Goal: Task Accomplishment & Management: Complete application form

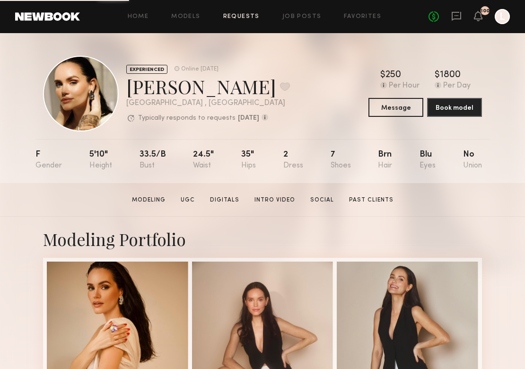
click at [241, 17] on link "Requests" at bounding box center [241, 17] width 36 height 6
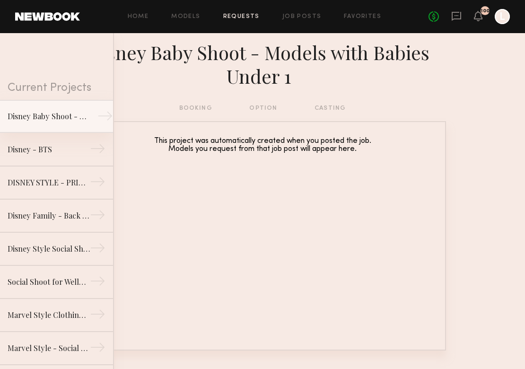
click at [68, 105] on link "Disney Baby Shoot - Models with Babies Under 1 →" at bounding box center [56, 116] width 113 height 33
click at [312, 15] on link "Job Posts" at bounding box center [301, 17] width 39 height 6
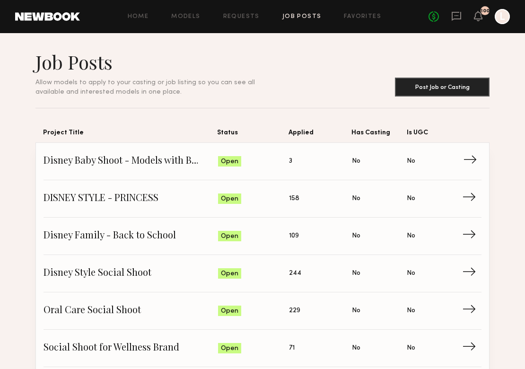
click at [308, 161] on span "Applied: 3" at bounding box center [320, 161] width 63 height 14
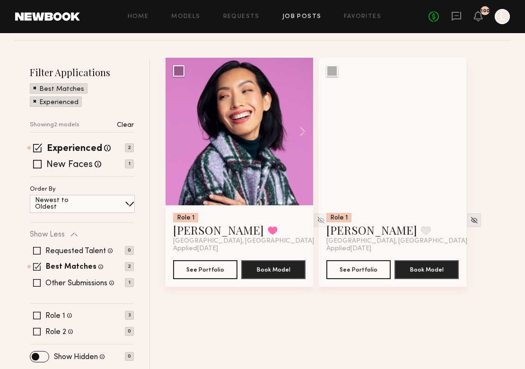
scroll to position [114, 0]
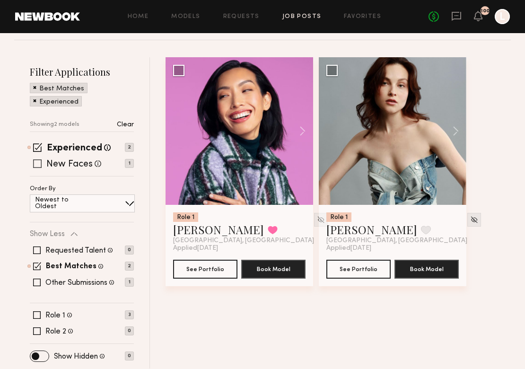
click at [37, 163] on span at bounding box center [37, 163] width 9 height 9
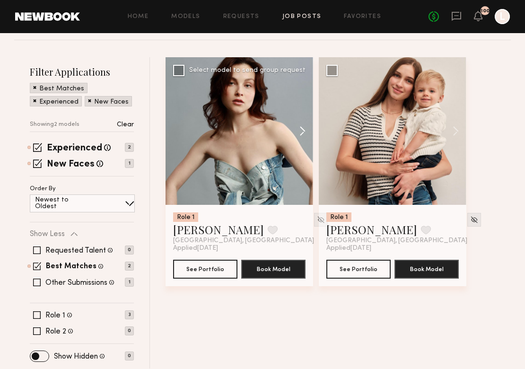
click at [302, 130] on button at bounding box center [298, 130] width 30 height 147
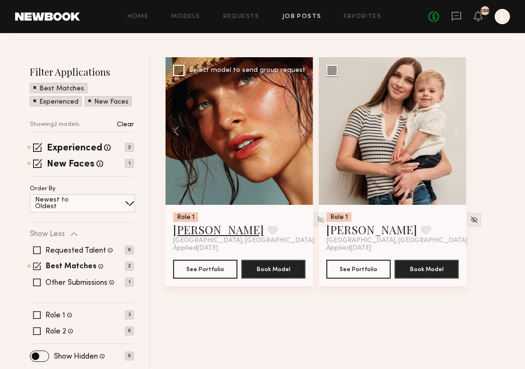
click at [202, 229] on link "[PERSON_NAME]" at bounding box center [218, 229] width 91 height 15
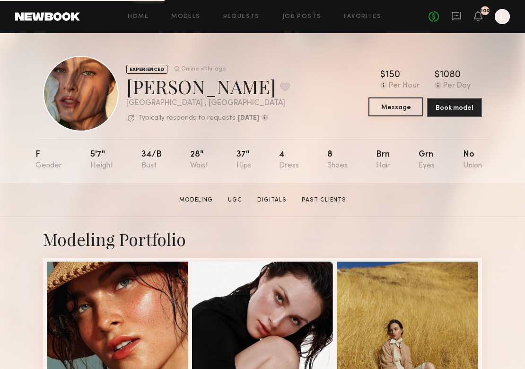
click at [404, 108] on button "Message" at bounding box center [395, 106] width 55 height 19
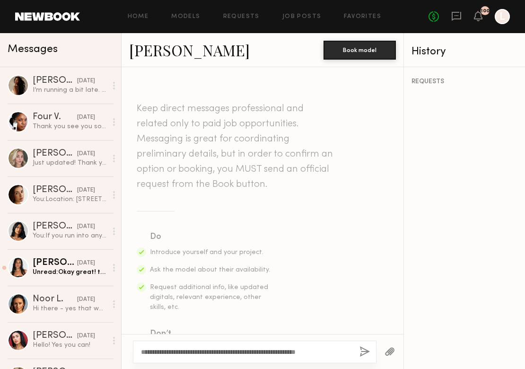
type textarea "**********"
click at [370, 354] on div "**********" at bounding box center [254, 351] width 243 height 23
click at [364, 350] on button "button" at bounding box center [364, 352] width 10 height 12
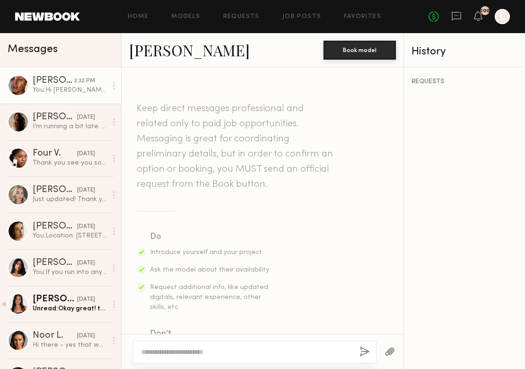
scroll to position [240, 0]
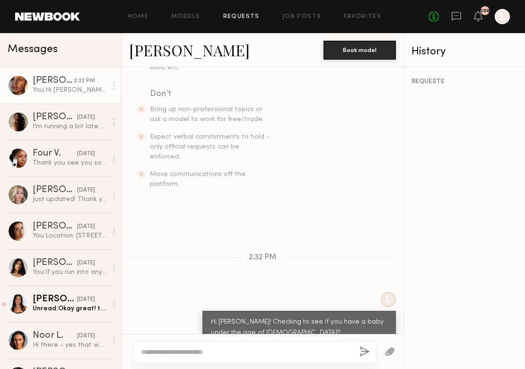
click at [254, 17] on link "Requests" at bounding box center [241, 17] width 36 height 6
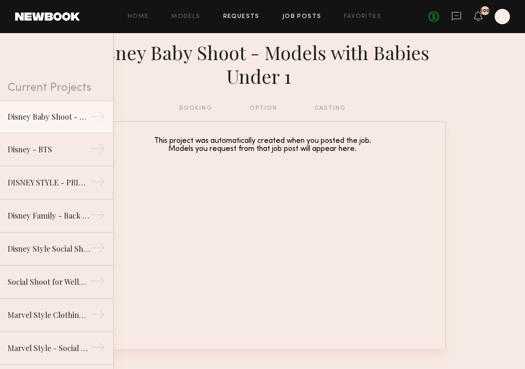
click at [312, 16] on link "Job Posts" at bounding box center [301, 17] width 39 height 6
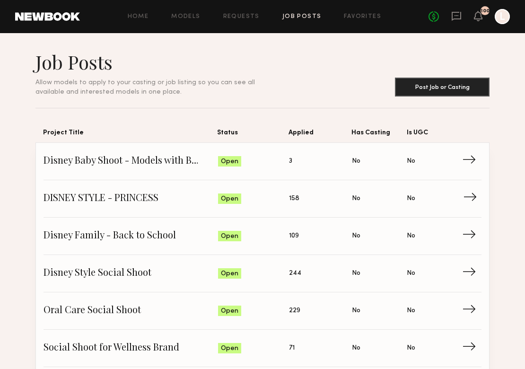
click at [87, 197] on span "DISNEY STYLE - PRINCESS" at bounding box center [130, 198] width 174 height 14
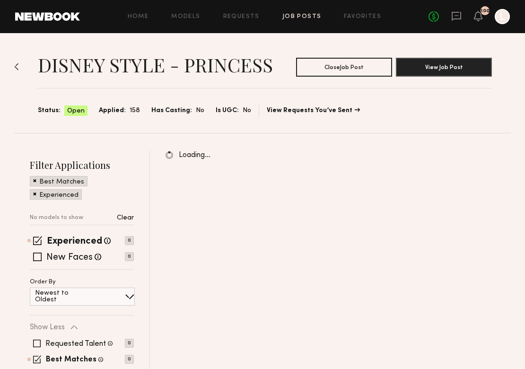
click at [15, 67] on img at bounding box center [16, 67] width 5 height 8
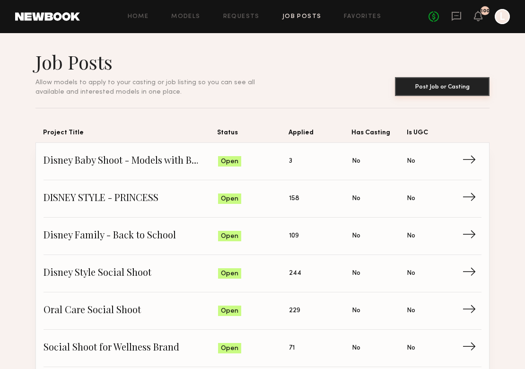
click at [416, 93] on button "Post Job or Casting" at bounding box center [442, 86] width 95 height 19
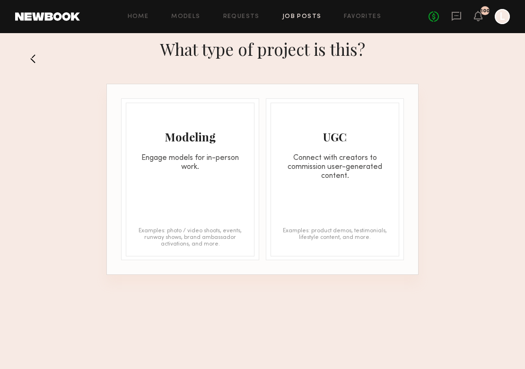
click at [192, 161] on div "Engage models for in-person work." at bounding box center [190, 163] width 128 height 18
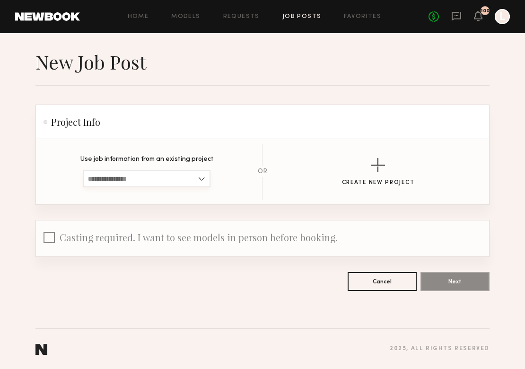
click at [164, 178] on input at bounding box center [146, 178] width 127 height 17
click at [290, 152] on section "Use job information from an existing project Loading… OR Create New Project" at bounding box center [262, 172] width 423 height 56
click at [380, 164] on div "button" at bounding box center [378, 165] width 14 height 14
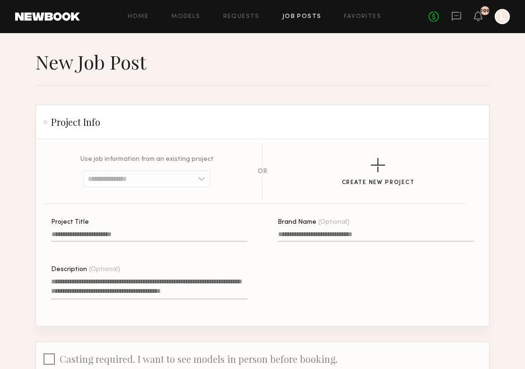
click at [152, 232] on input "Project Title" at bounding box center [149, 236] width 196 height 11
type input "**********"
click at [121, 272] on div "Description (Optional)" at bounding box center [149, 269] width 196 height 7
click at [121, 277] on textarea "Description (Optional)" at bounding box center [149, 288] width 196 height 23
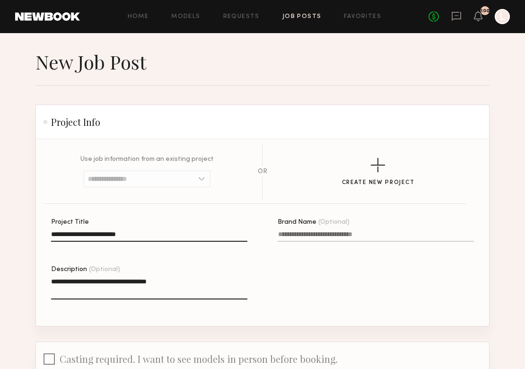
scroll to position [99, 0]
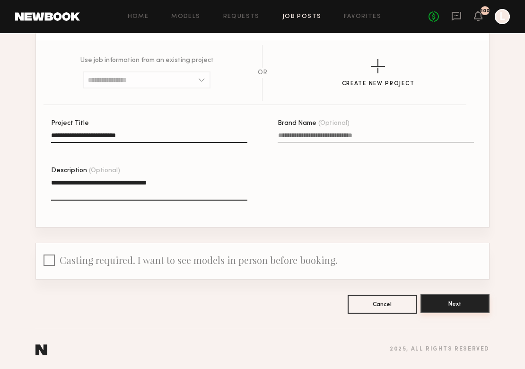
type textarea "**********"
click at [455, 297] on button "Next" at bounding box center [454, 303] width 69 height 19
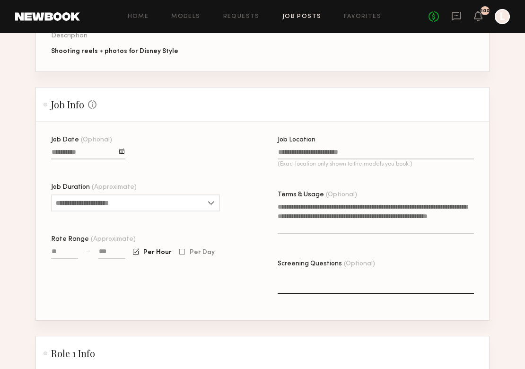
scroll to position [182, 0]
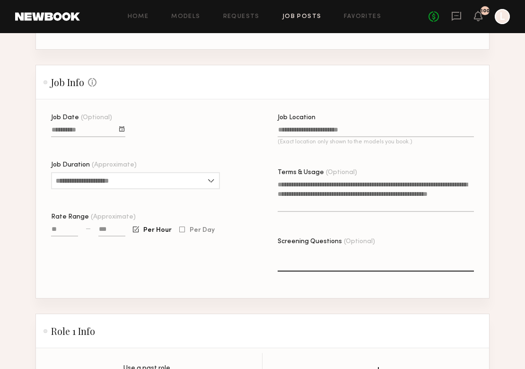
click at [123, 128] on div at bounding box center [121, 128] width 5 height 5
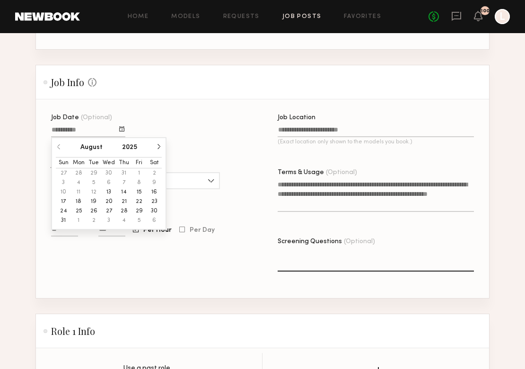
click at [121, 192] on button "14" at bounding box center [123, 191] width 15 height 9
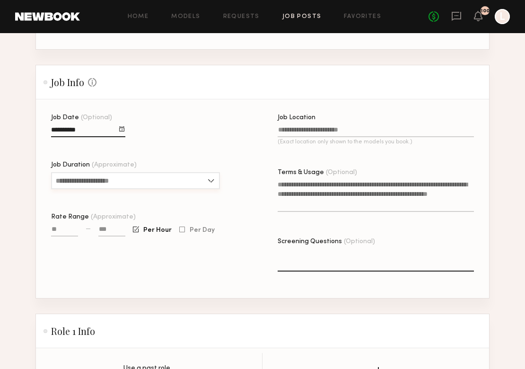
click at [122, 185] on input "Job Duration (Approximate)" at bounding box center [135, 180] width 169 height 17
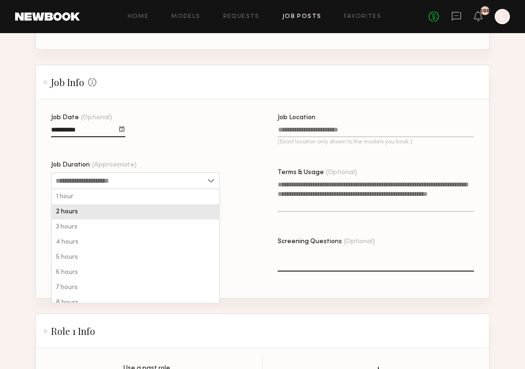
click at [119, 208] on div "2 hours" at bounding box center [135, 211] width 167 height 15
type input "*******"
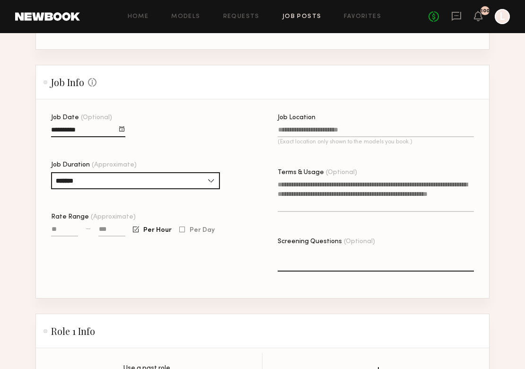
click at [59, 229] on input "Rate Range (Approximate)" at bounding box center [64, 230] width 27 height 11
type input "****"
click at [109, 226] on input at bounding box center [111, 230] width 27 height 11
type input "****"
click at [309, 133] on input "Job Location (Exact location only shown to the models you book.)" at bounding box center [375, 131] width 196 height 11
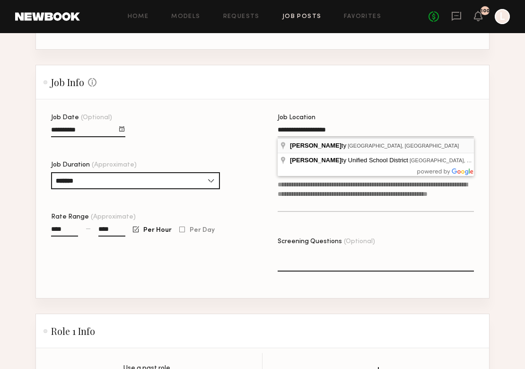
type input "**********"
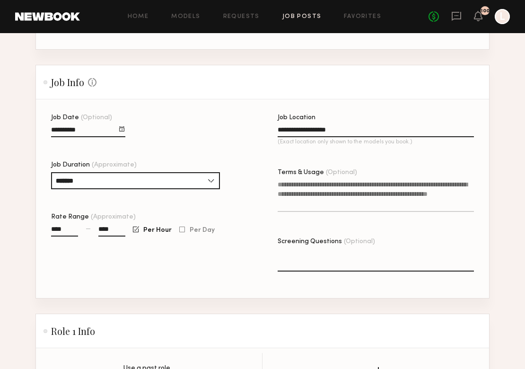
click at [326, 186] on textarea "Terms & Usage (Optional)" at bounding box center [375, 196] width 196 height 32
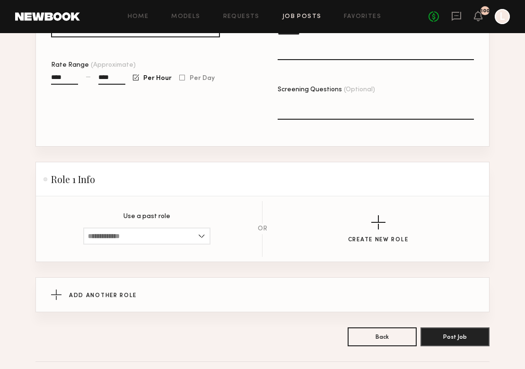
scroll to position [353, 0]
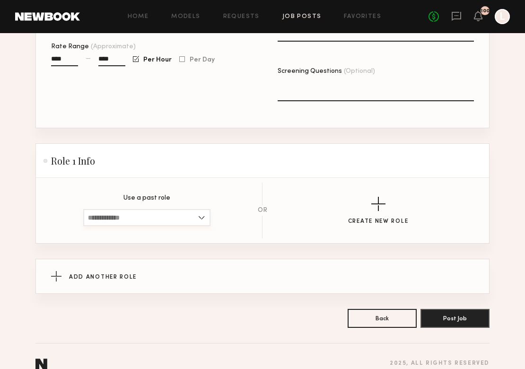
type textarea "*********"
click at [157, 218] on input at bounding box center [146, 217] width 127 height 17
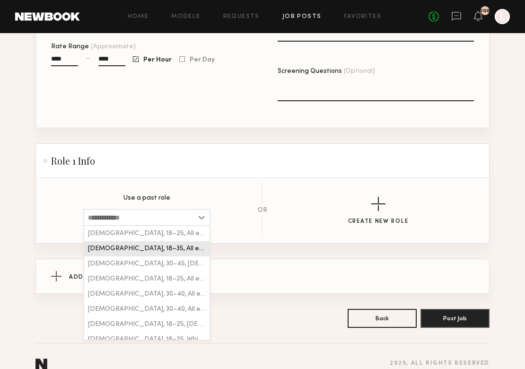
click at [154, 242] on div "[DEMOGRAPHIC_DATA], 18–35, All ethnicities" at bounding box center [146, 248] width 125 height 15
type input "**********"
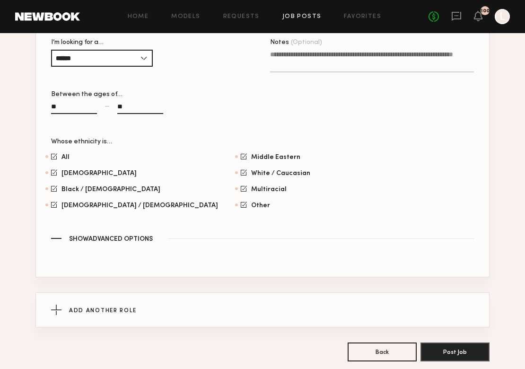
scroll to position [585, 0]
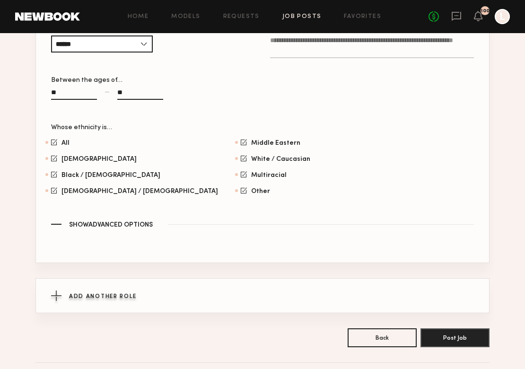
click at [116, 300] on div "Add Another Role" at bounding box center [262, 295] width 423 height 34
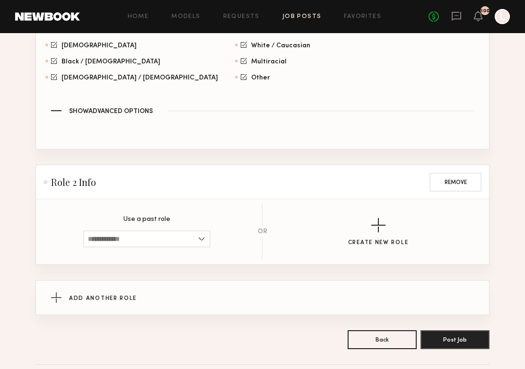
scroll to position [698, 0]
click at [129, 242] on input at bounding box center [146, 239] width 127 height 17
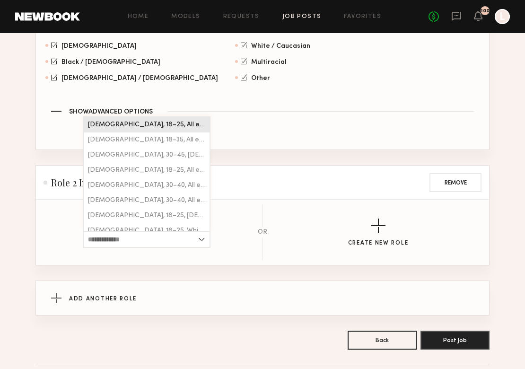
click at [152, 132] on div "[DEMOGRAPHIC_DATA], 18–25, All ethnicities" at bounding box center [146, 124] width 125 height 15
type input "**********"
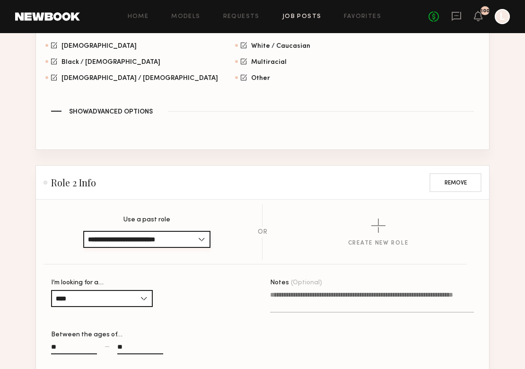
scroll to position [988, 0]
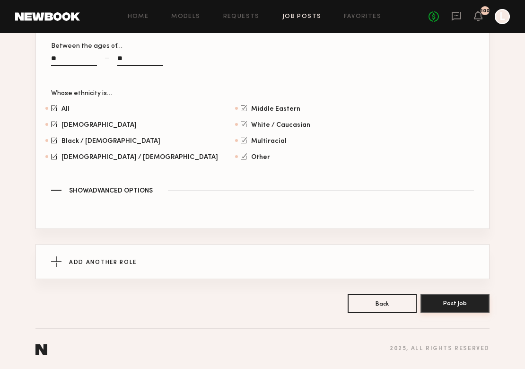
click at [455, 305] on button "Post Job" at bounding box center [454, 303] width 69 height 19
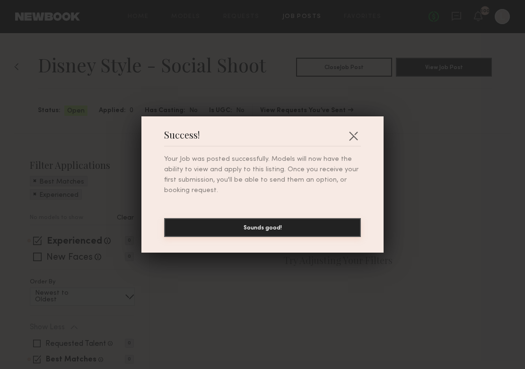
click at [313, 228] on button "Sounds good!" at bounding box center [262, 227] width 197 height 19
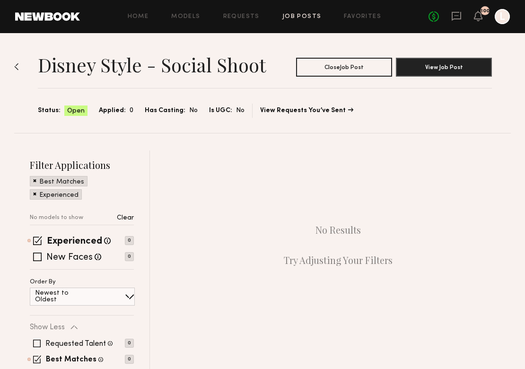
click at [295, 20] on div "Home Models Requests Job Posts Favorites Sign Out No fees up to $5,000 100 L" at bounding box center [295, 16] width 430 height 15
click at [296, 17] on link "Job Posts" at bounding box center [301, 17] width 39 height 6
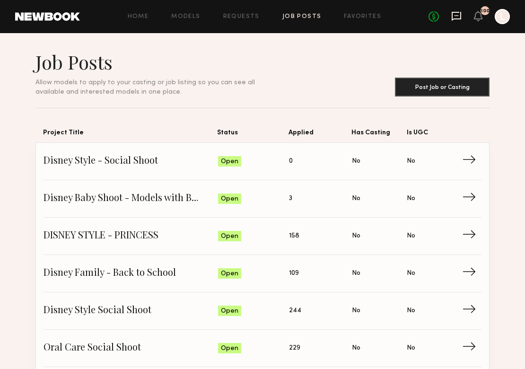
click at [456, 18] on icon at bounding box center [455, 16] width 9 height 9
